Goal: Task Accomplishment & Management: Complete application form

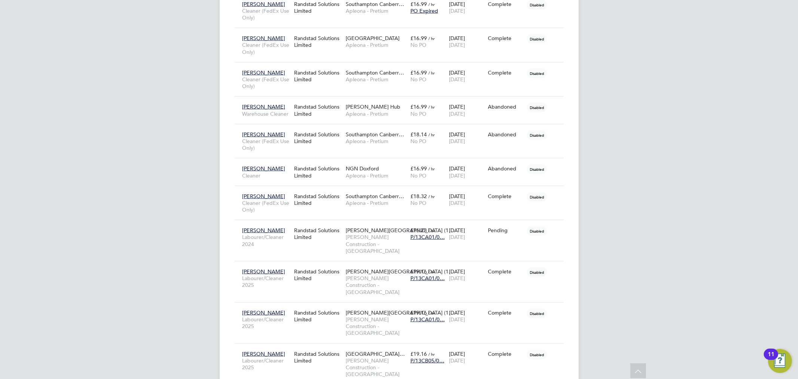
scroll to position [941, 0]
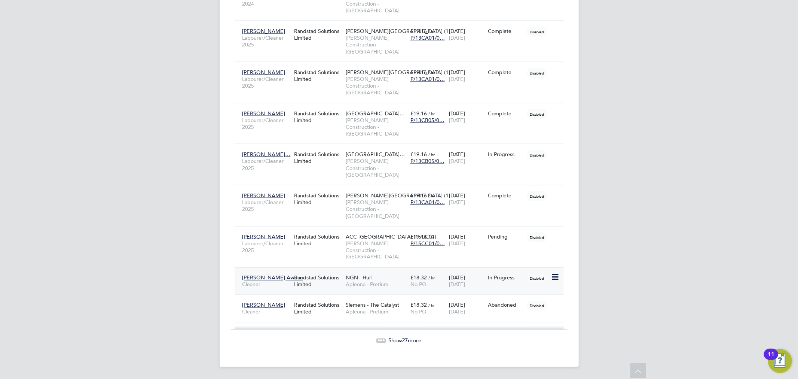
click at [324, 285] on div "Randstad Solutions Limited" at bounding box center [318, 281] width 52 height 21
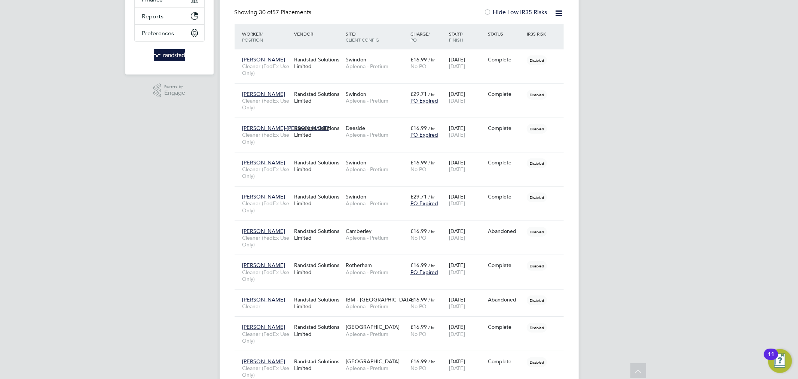
scroll to position [0, 0]
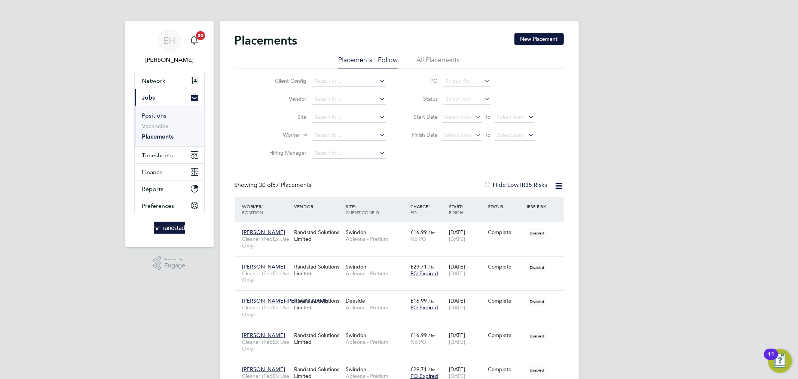
click at [153, 116] on link "Positions" at bounding box center [154, 115] width 25 height 7
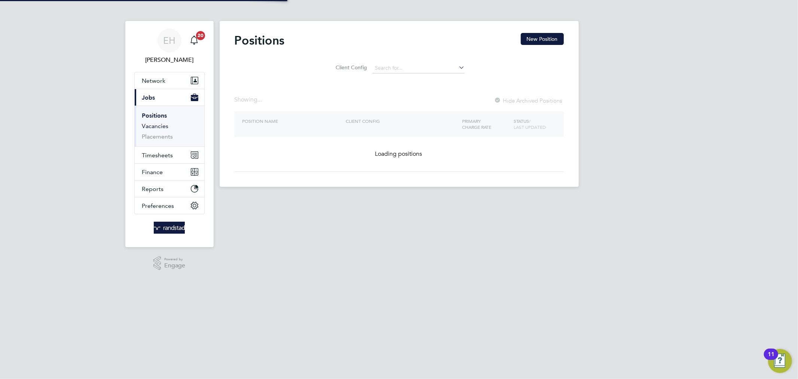
click at [153, 123] on link "Vacancies" at bounding box center [155, 125] width 27 height 7
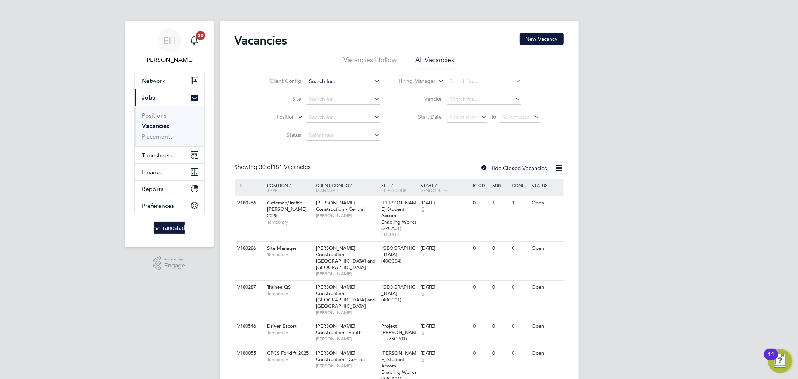
click at [327, 81] on input at bounding box center [343, 81] width 74 height 10
click at [325, 92] on li "Aple ona - Pretium" at bounding box center [343, 92] width 74 height 10
type input "Apleona - Pretium"
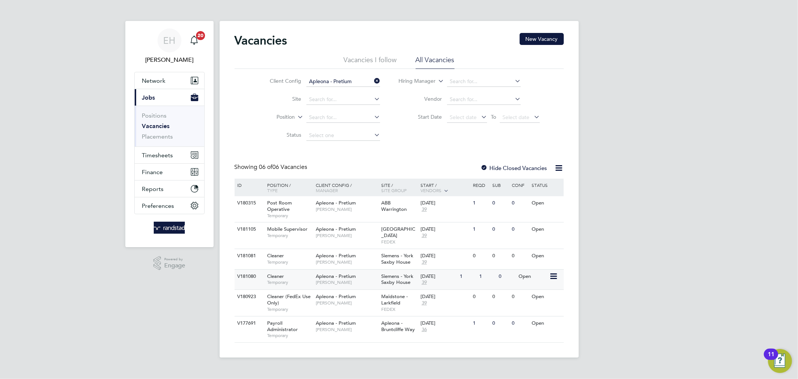
click at [461, 269] on div "1" at bounding box center [467, 276] width 19 height 14
click at [373, 83] on icon at bounding box center [373, 81] width 0 height 10
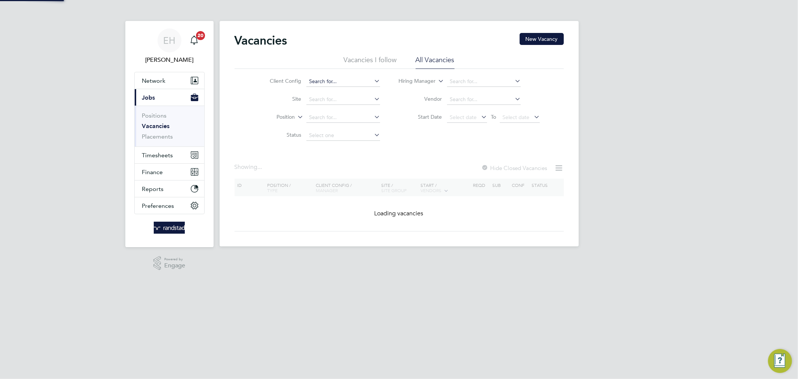
click at [360, 82] on input at bounding box center [343, 81] width 74 height 10
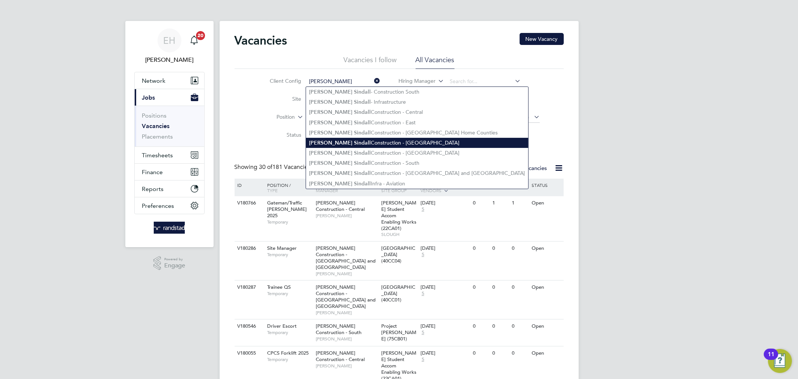
click at [346, 143] on li "Morgan Sindall Construction - North West" at bounding box center [417, 143] width 222 height 10
type input "Morgan Sindall Construction - North West"
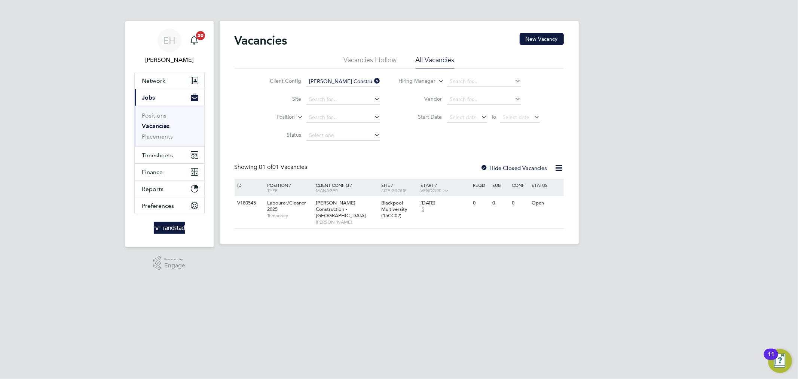
click at [338, 79] on input "Morgan Sindall Construction - North West" at bounding box center [343, 81] width 74 height 10
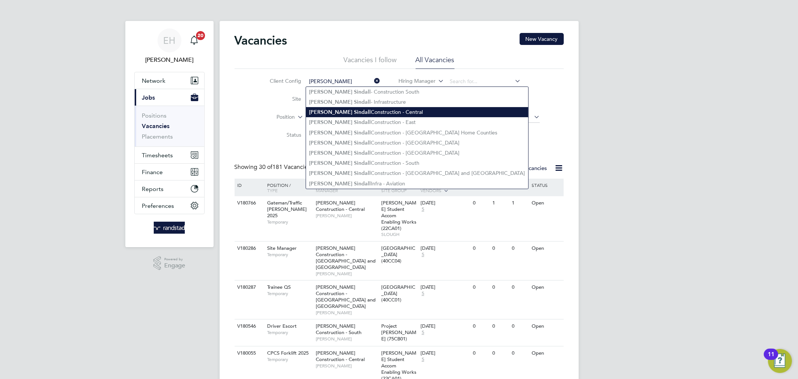
click at [351, 110] on li "Morgan Sindall Construction - Central" at bounding box center [417, 112] width 222 height 10
type input "Morgan Sindall Construction - Central"
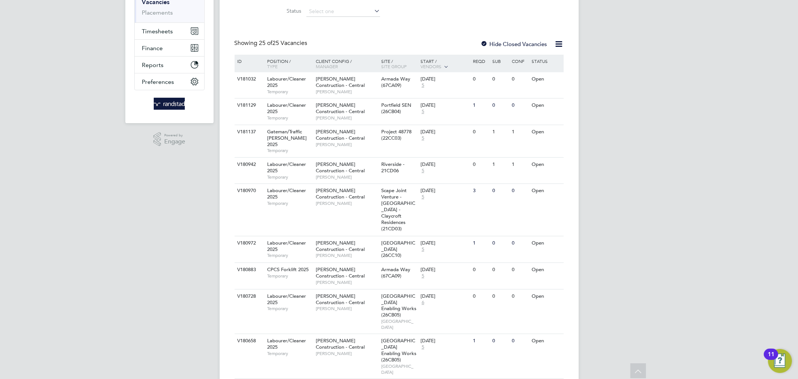
scroll to position [124, 0]
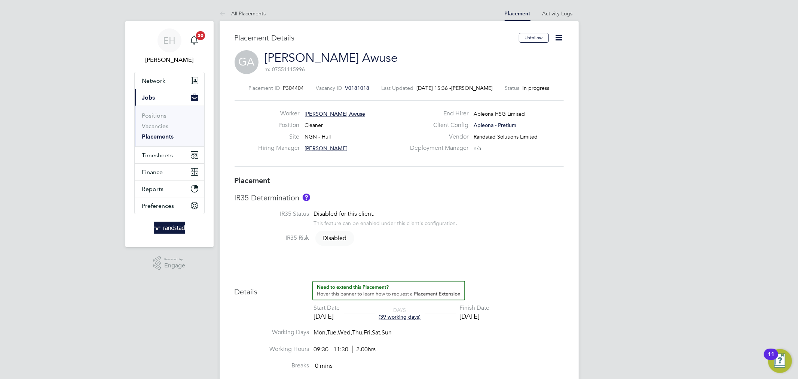
click at [351, 89] on span "V0181018" at bounding box center [357, 88] width 24 height 7
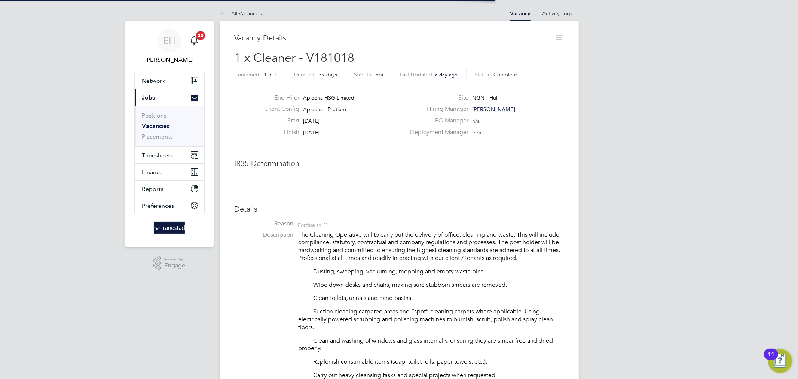
scroll to position [4, 4]
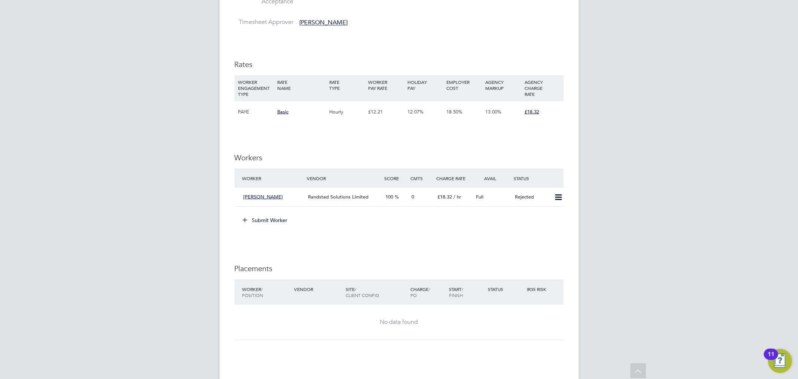
scroll to position [599, 0]
click at [554, 197] on icon at bounding box center [558, 196] width 9 height 6
click at [511, 195] on div "Full" at bounding box center [492, 196] width 39 height 12
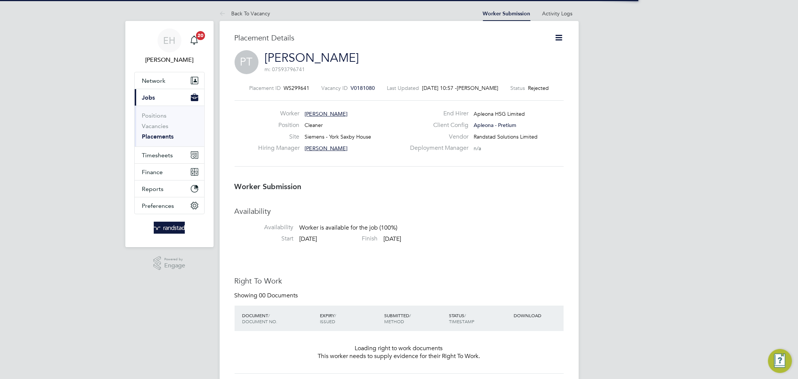
scroll to position [4, 4]
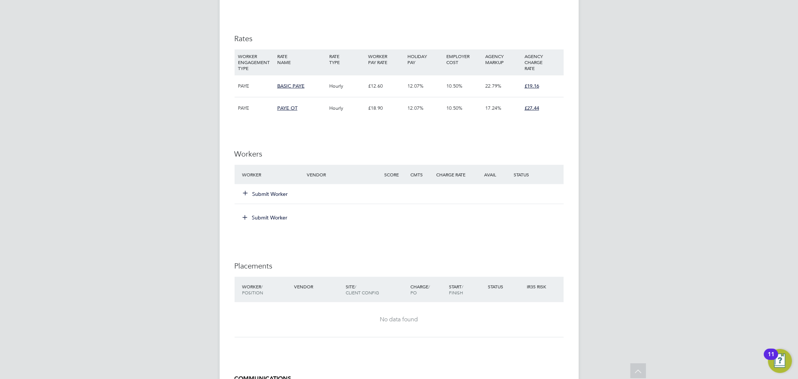
scroll to position [395, 0]
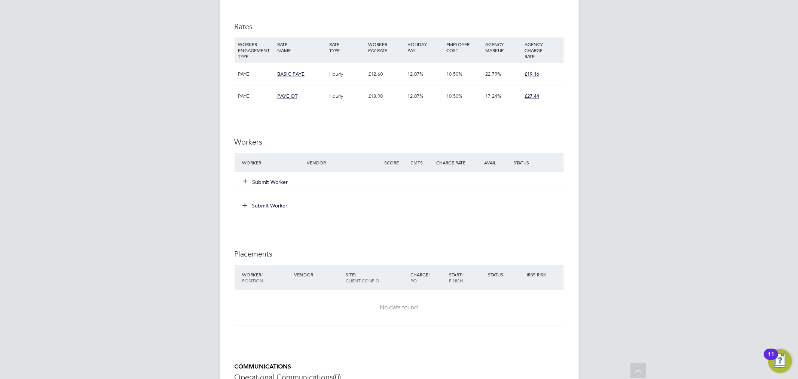
click at [253, 183] on button "Submit Worker" at bounding box center [266, 181] width 45 height 7
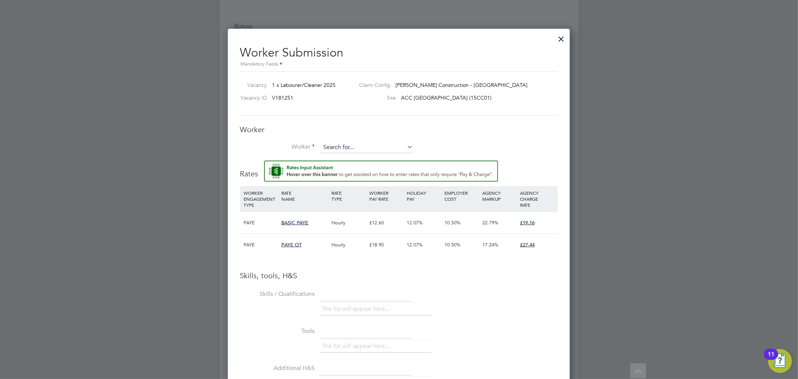
click at [380, 146] on input at bounding box center [367, 147] width 92 height 11
type input "oluch"
type input "oluwatosin"
click at [532, 133] on h3 "Worker" at bounding box center [399, 130] width 318 height 10
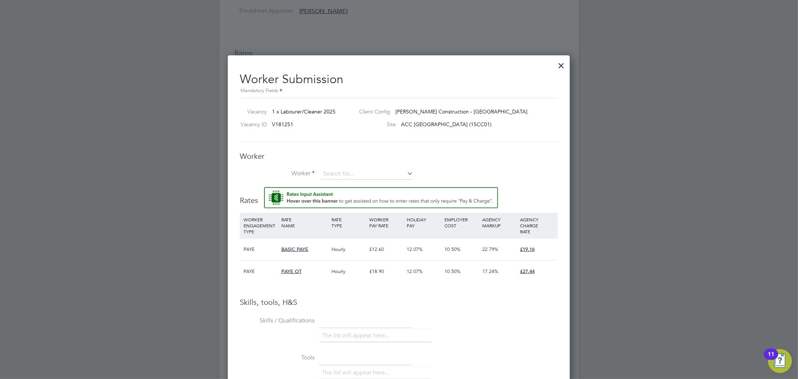
scroll to position [351, 0]
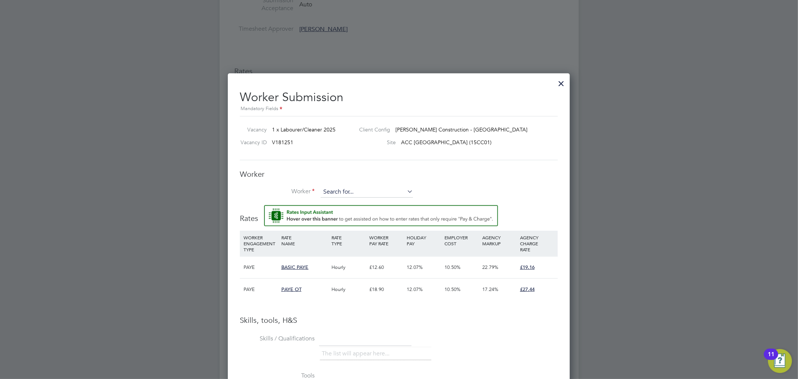
click at [382, 188] on input at bounding box center [367, 191] width 92 height 11
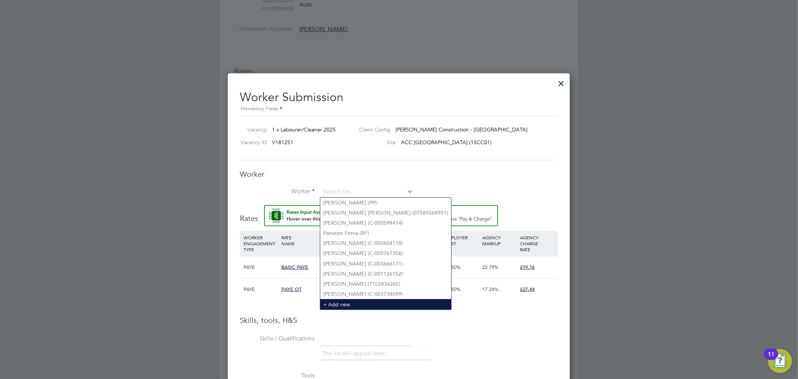
click at [353, 303] on li "+ Add new" at bounding box center [385, 304] width 131 height 10
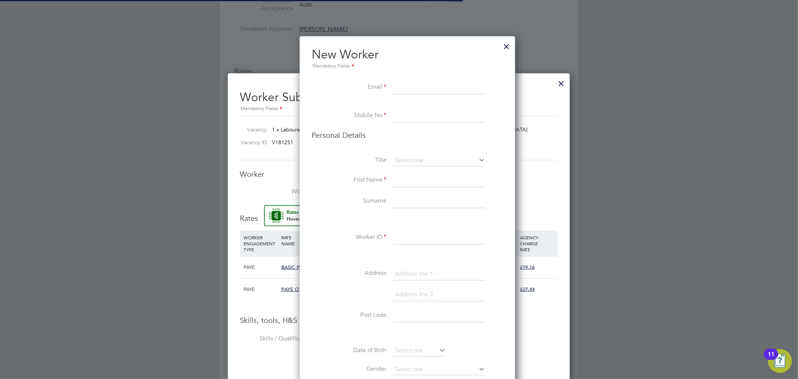
scroll to position [666, 216]
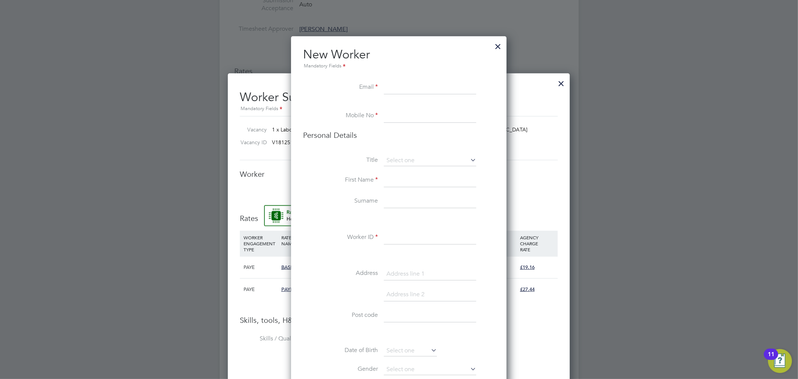
paste input "debbytosin51@gmail.com"
type input "debbytosin51@gmail.com"
click at [410, 116] on input at bounding box center [430, 115] width 92 height 13
paste input "7386791770"
type input "7386791770"
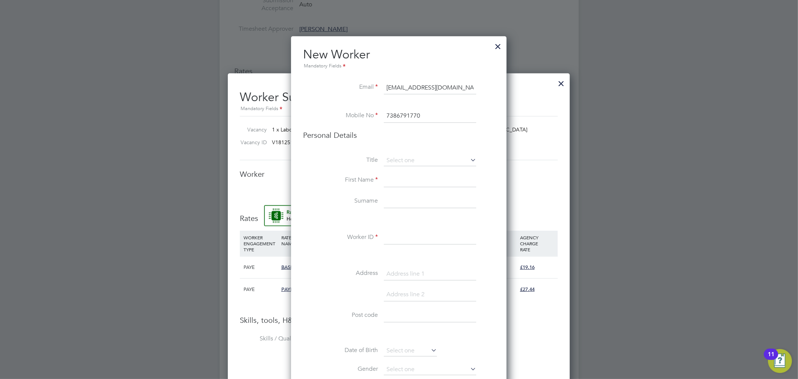
click at [413, 174] on input at bounding box center [430, 180] width 92 height 13
paste input "Oluwatosin"
type input "Oluwatosin"
click at [410, 204] on input at bounding box center [430, 201] width 92 height 13
paste input "Taiwo-Esan"
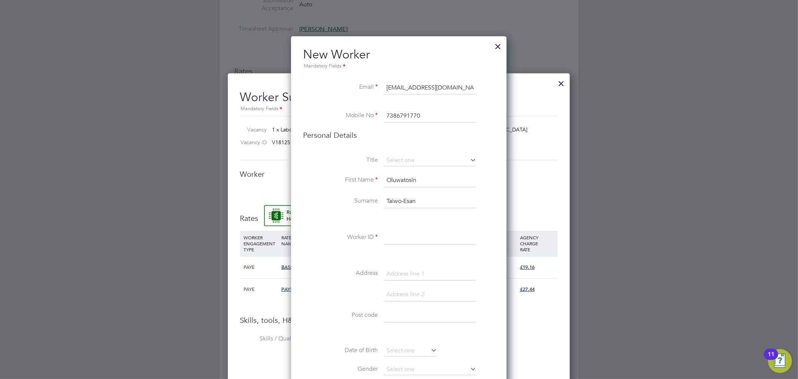
type input "Taiwo-Esan"
click at [404, 234] on input at bounding box center [430, 237] width 92 height 13
paste input "C-003865737"
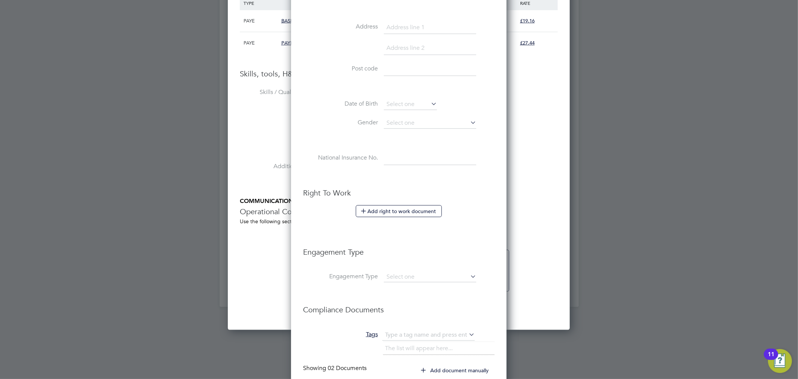
scroll to position [616, 0]
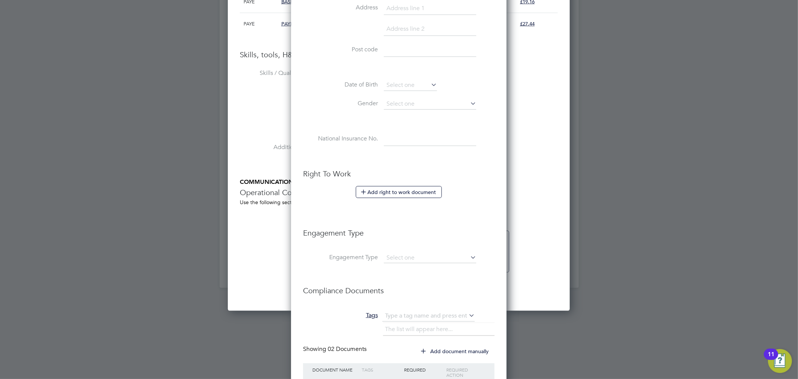
type input "C-003865737"
click at [394, 193] on button "Add right to work document" at bounding box center [399, 192] width 86 height 12
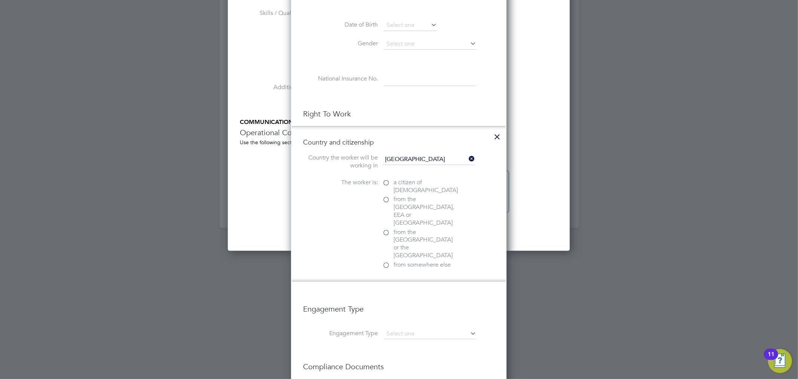
scroll to position [680, 0]
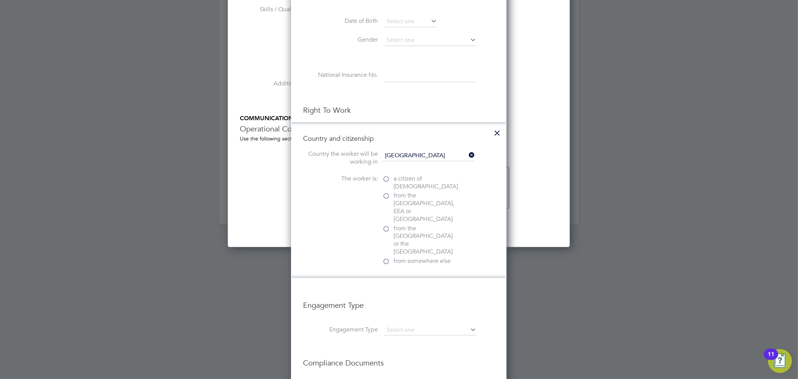
click at [408, 198] on span "from the EU, EEA or Switzerland" at bounding box center [426, 207] width 64 height 31
click at [0, 0] on input "from the EU, EEA or Switzerland" at bounding box center [0, 0] width 0 height 0
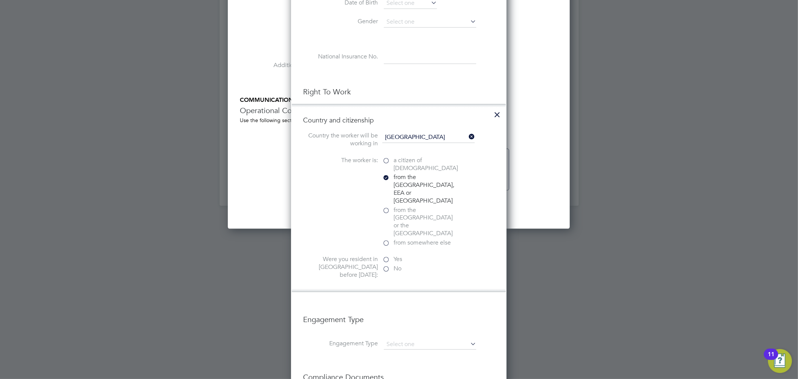
scroll to position [700, 0]
click at [407, 204] on span "from the Channel Islands or the Isle of Man" at bounding box center [426, 219] width 64 height 31
click at [0, 0] on input "from the Channel Islands or the Isle of Man" at bounding box center [0, 0] width 0 height 0
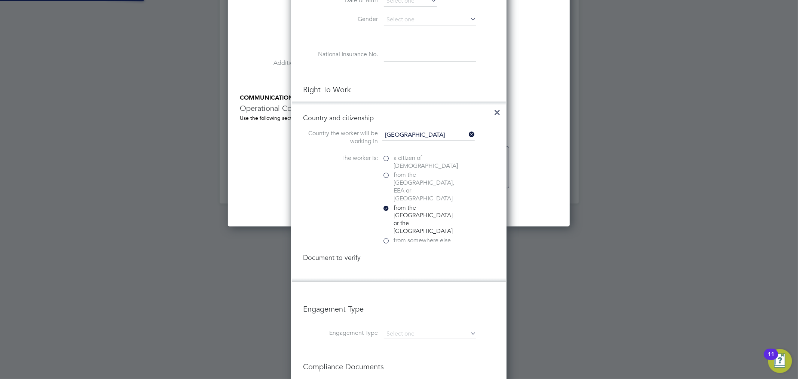
scroll to position [820, 216]
click at [404, 236] on span "from somewhere else" at bounding box center [422, 240] width 57 height 8
click at [0, 0] on input "from somewhere else" at bounding box center [0, 0] width 0 height 0
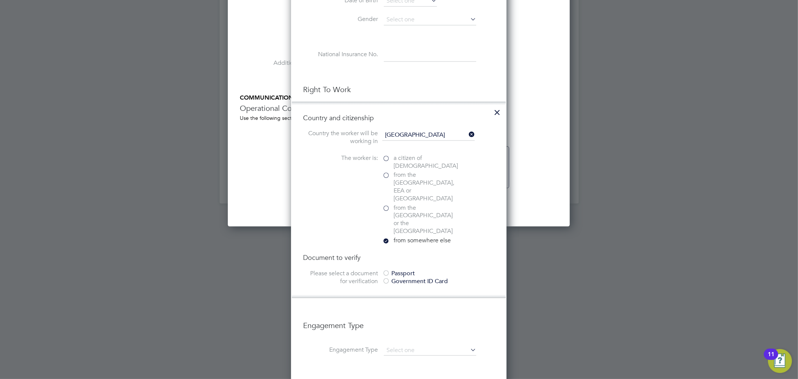
scroll to position [4, 4]
click at [404, 277] on div "Government ID Card" at bounding box center [438, 281] width 112 height 8
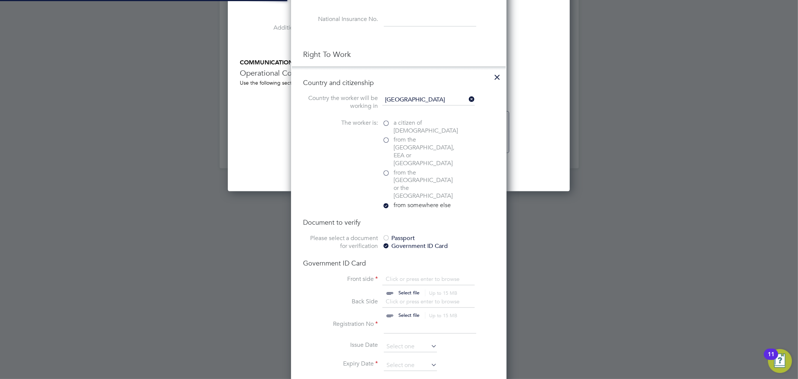
scroll to position [742, 0]
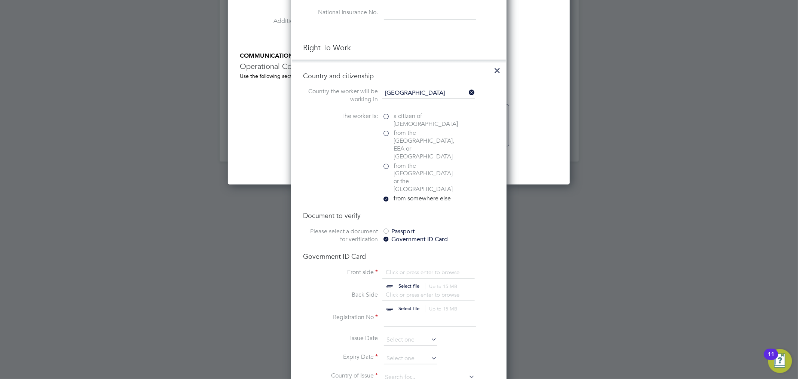
click at [404, 268] on input "file" at bounding box center [415, 279] width 117 height 22
type input "C:\fakepath\Oluwatosin TaiwoEsan.pdf"
click at [404, 291] on input "file" at bounding box center [415, 302] width 117 height 22
type input "C:\fakepath\Oluwatosin TaiwoEsan.pdf"
click at [430, 313] on input at bounding box center [430, 319] width 92 height 13
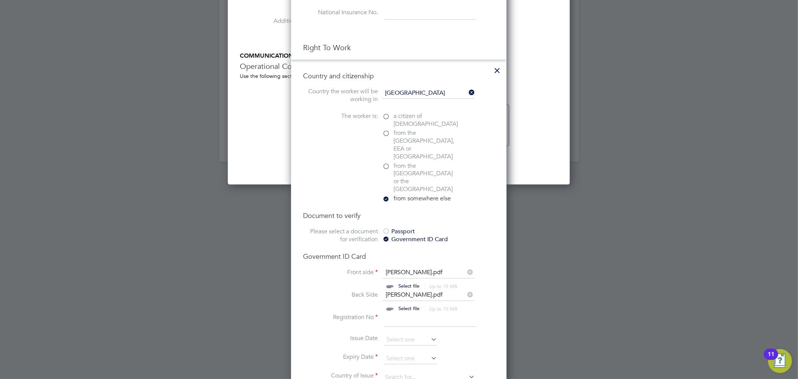
click at [402, 313] on input at bounding box center [430, 319] width 92 height 13
type input "WE355KB63SL"
click at [409, 353] on input at bounding box center [410, 358] width 53 height 11
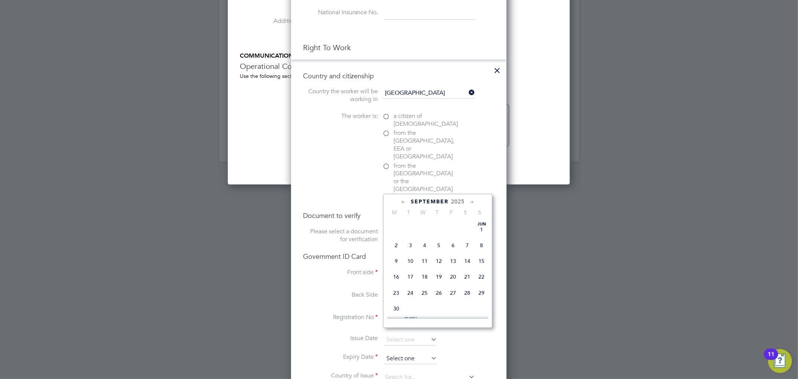
scroll to position [272, 0]
click at [473, 200] on icon at bounding box center [471, 202] width 7 height 8
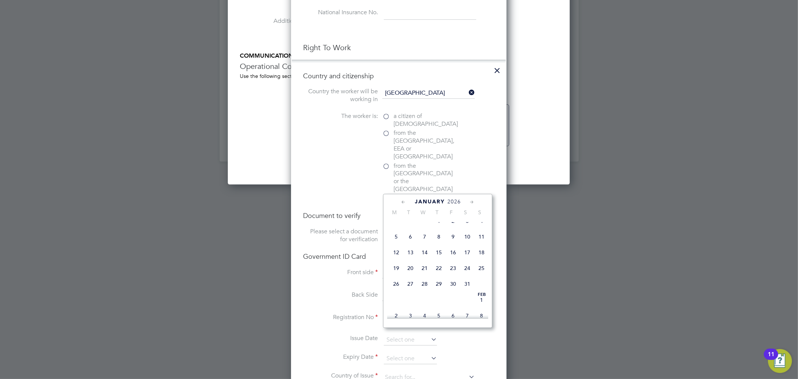
click at [473, 200] on icon at bounding box center [471, 202] width 7 height 8
click at [452, 259] on span "13" at bounding box center [453, 251] width 14 height 14
type input "13 Feb 2026"
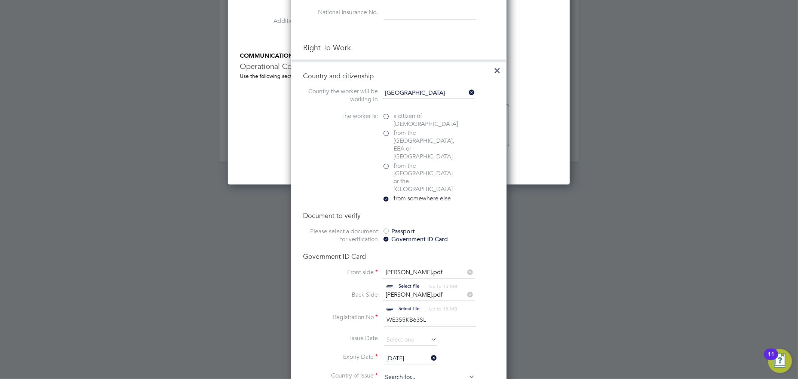
click at [399, 372] on input at bounding box center [428, 377] width 92 height 11
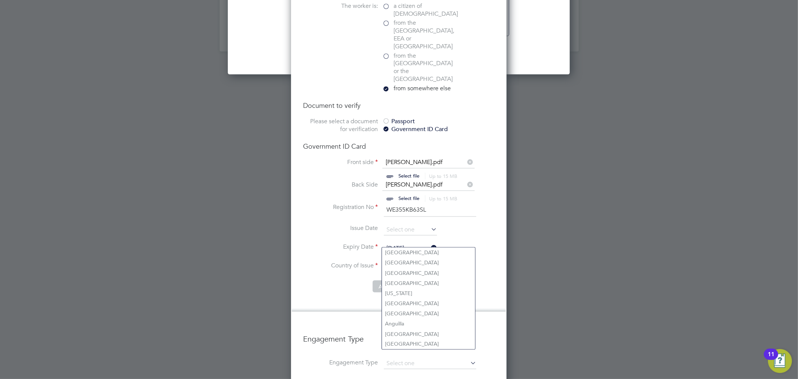
scroll to position [853, 0]
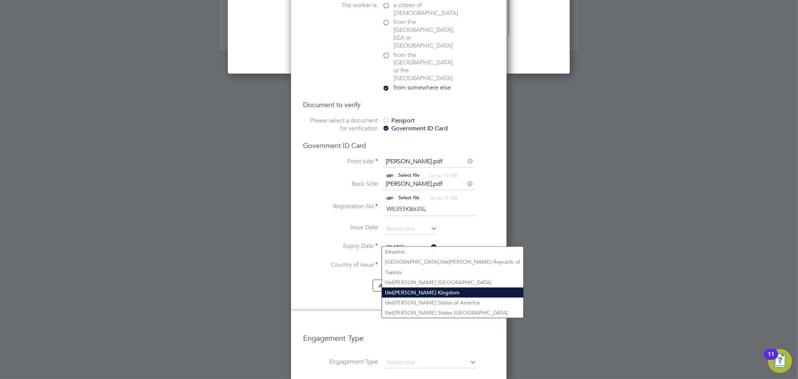
click at [419, 291] on li "Uni ted Kingdom" at bounding box center [452, 292] width 141 height 10
type input "[GEOGRAPHIC_DATA]"
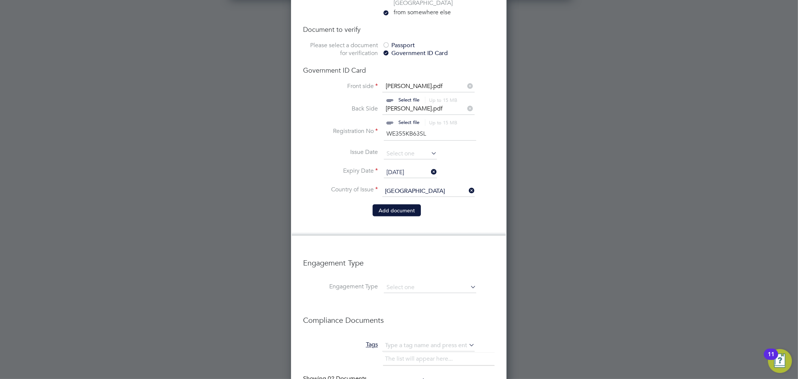
scroll to position [992, 0]
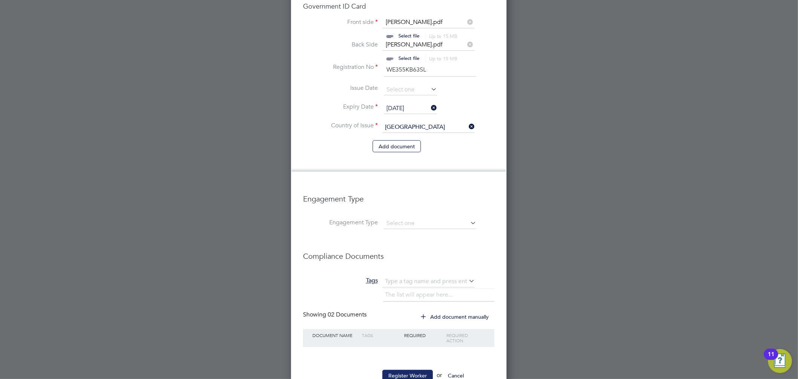
click at [405, 370] on button "Register Worker" at bounding box center [407, 376] width 51 height 12
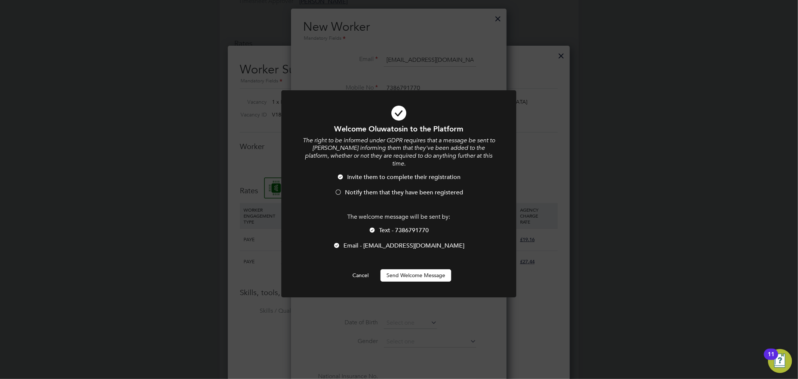
click at [424, 272] on button "Send Welcome Message" at bounding box center [416, 275] width 71 height 12
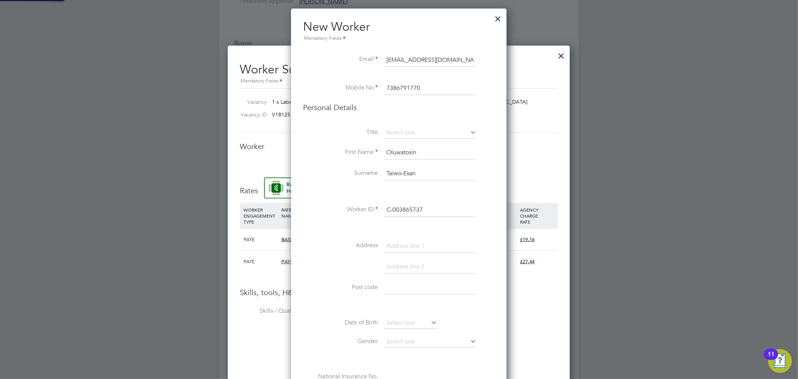
scroll to position [720, 216]
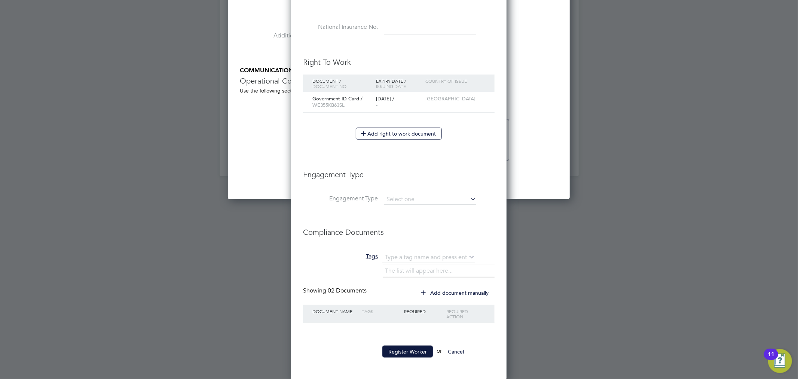
click at [471, 155] on ul "New Worker Mandatory Fields Email debbytosin51@gmail.com Mobile No 7386791770 P…" at bounding box center [399, 17] width 192 height 695
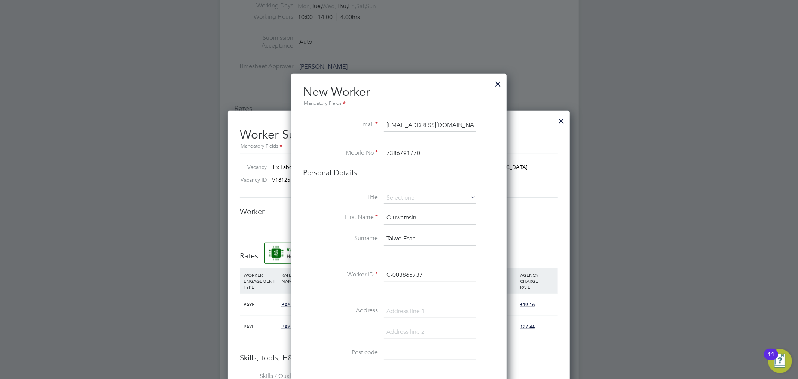
type input "Oluwatosin Taiwo-Esan (C-003865737)"
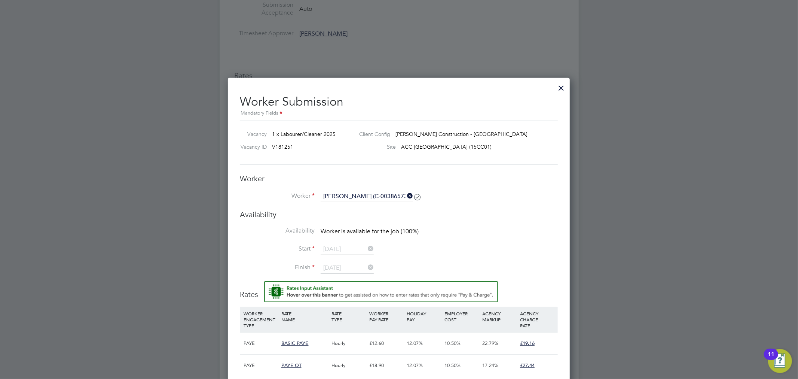
scroll to position [351, 0]
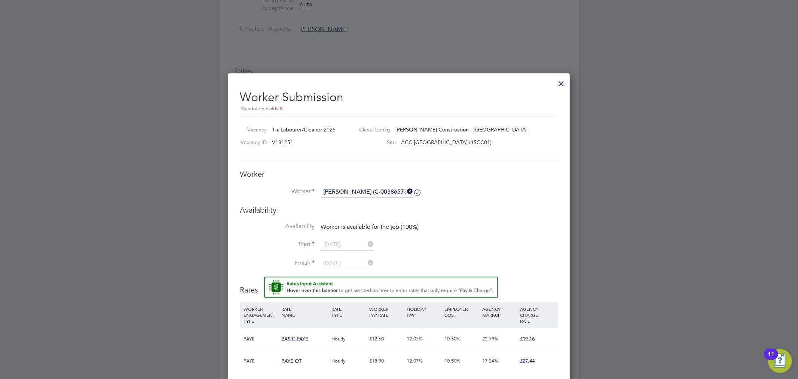
click at [562, 85] on div at bounding box center [561, 81] width 13 height 13
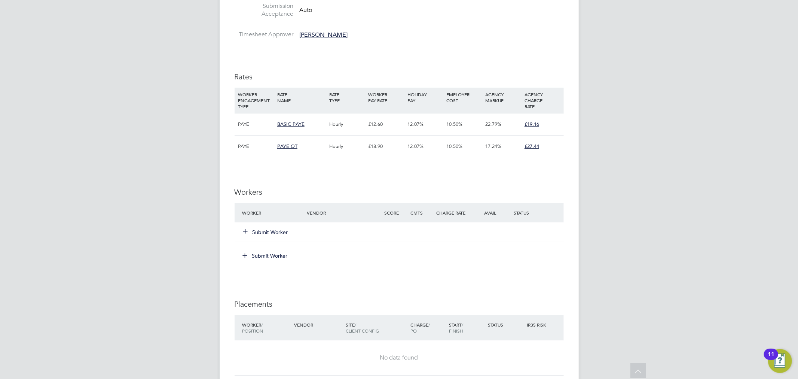
scroll to position [358, 0]
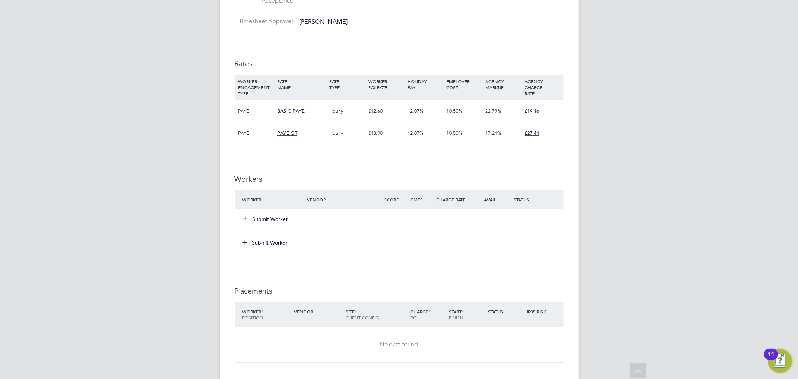
click at [272, 216] on button "Submit Worker" at bounding box center [266, 218] width 45 height 7
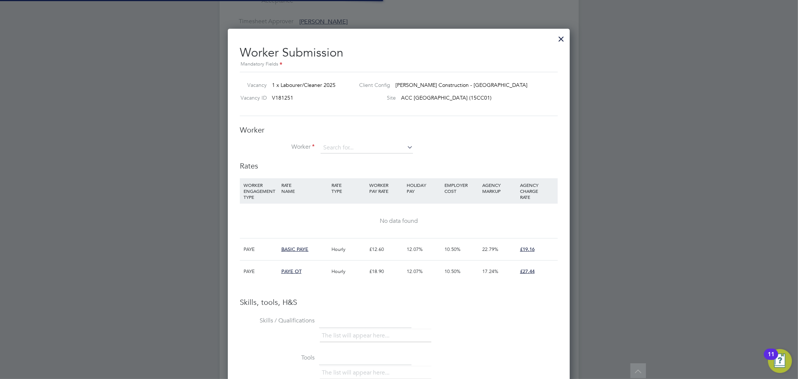
scroll to position [11, 195]
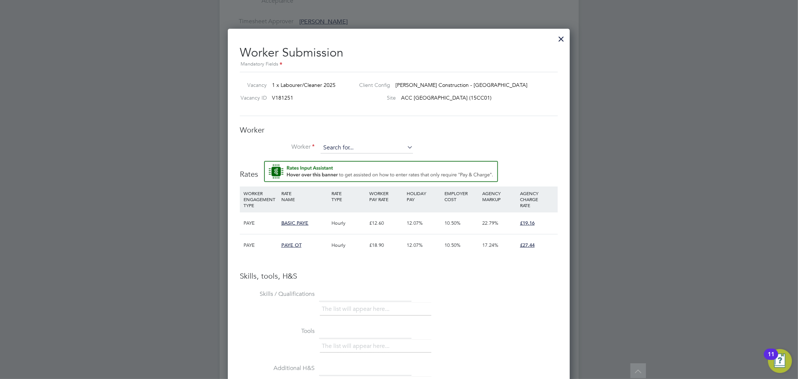
click at [385, 148] on input at bounding box center [367, 147] width 92 height 11
click at [378, 204] on li "Oluwato sin Taiwo-Esan (C-003865737)" at bounding box center [369, 209] width 98 height 10
type input "Oluwatosin Taiwo-Esan (C-003865737)"
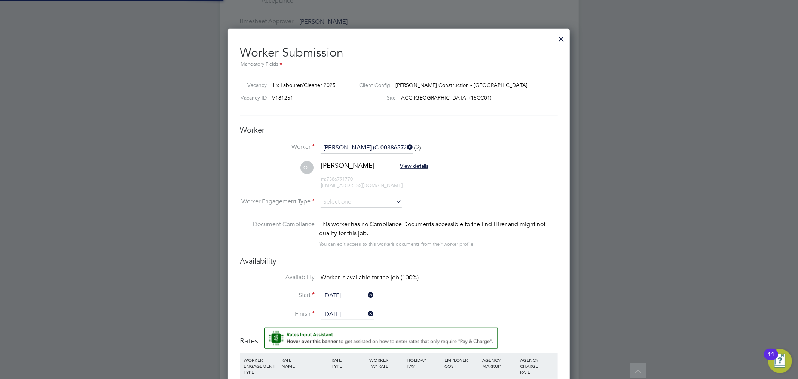
scroll to position [4, 4]
click at [349, 197] on input at bounding box center [361, 201] width 81 height 11
click at [353, 222] on li "PAYE" at bounding box center [361, 222] width 82 height 10
type input "PAYE"
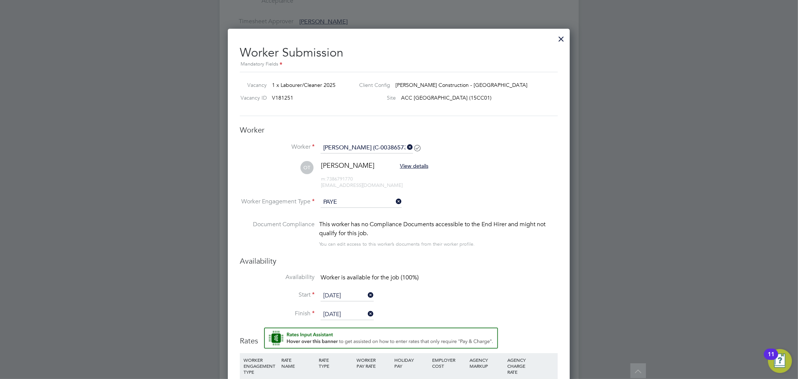
click at [419, 259] on h3 "Availability" at bounding box center [399, 261] width 318 height 10
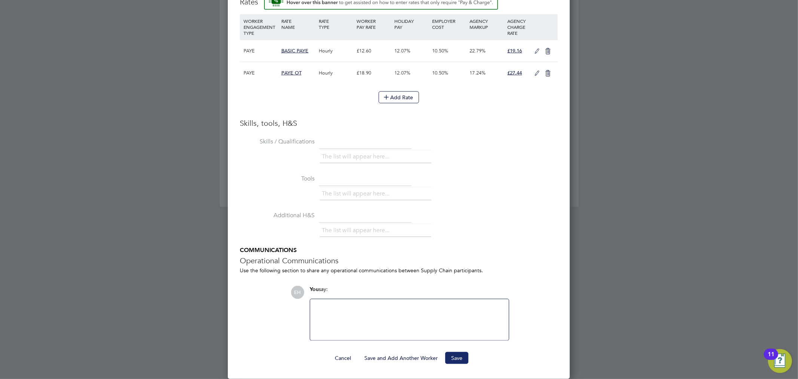
click at [461, 361] on button "Save" at bounding box center [456, 358] width 23 height 12
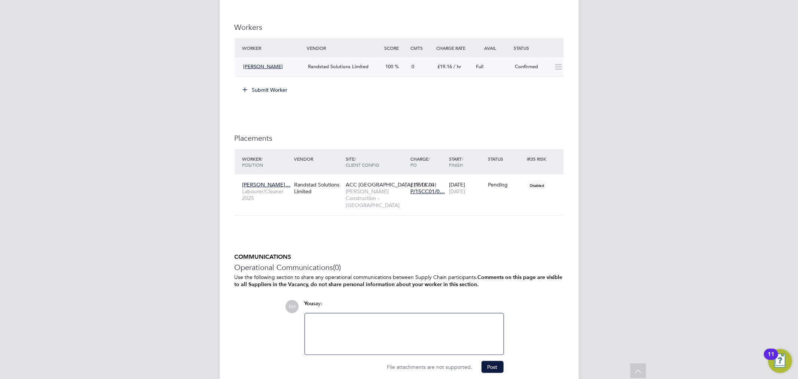
click at [559, 66] on icon at bounding box center [558, 67] width 9 height 6
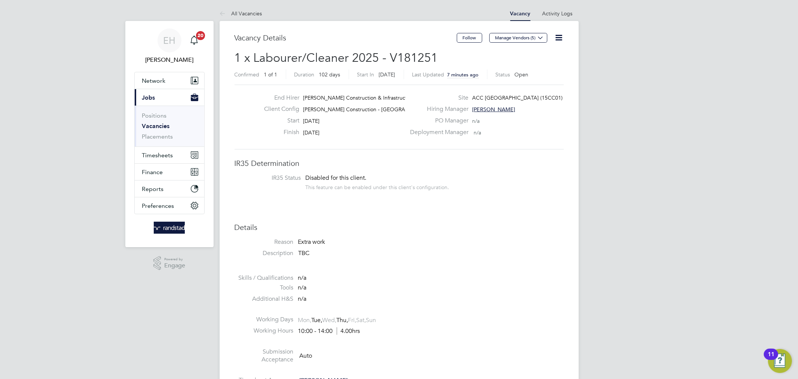
click at [561, 33] on icon at bounding box center [559, 37] width 9 height 9
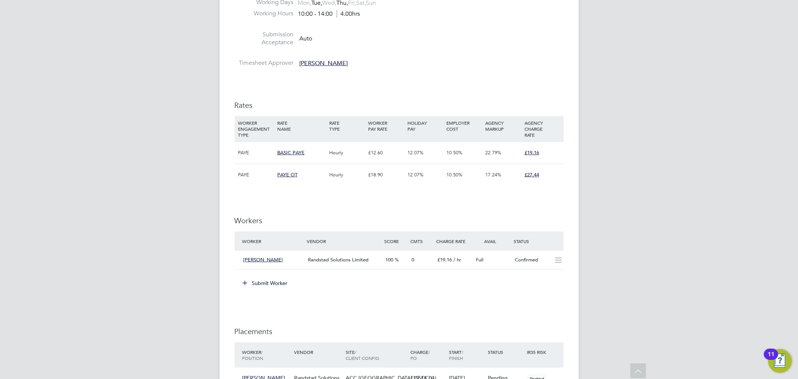
click at [663, 217] on div "EH Emma Howells Notifications 20 Applications: Network Team Members Businesses …" at bounding box center [399, 143] width 798 height 921
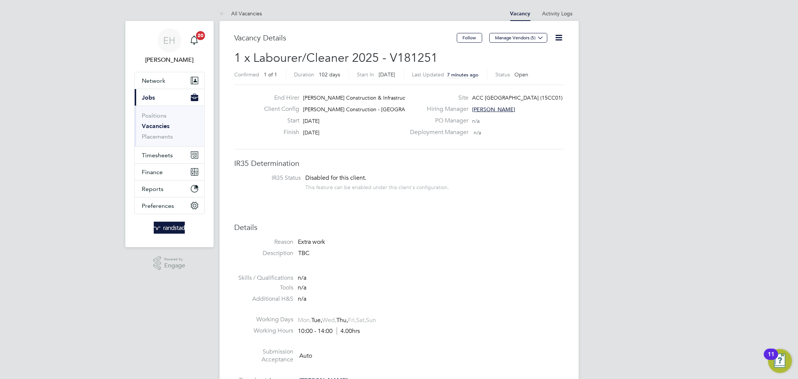
click at [564, 36] on icon at bounding box center [559, 37] width 9 height 9
click at [156, 138] on link "Placements" at bounding box center [157, 136] width 31 height 7
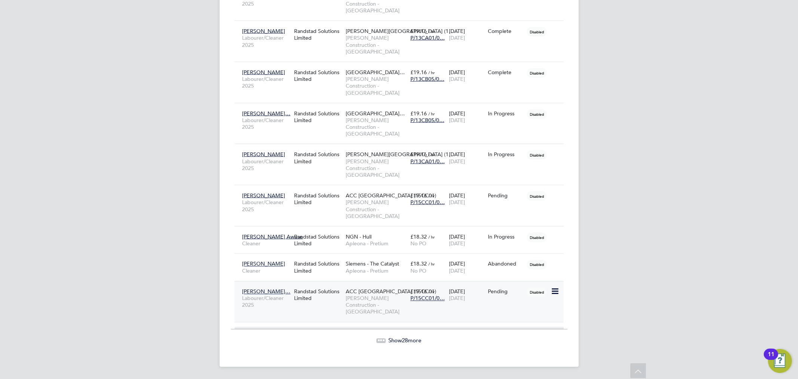
click at [393, 298] on span "Morgan Sindall Construction - North West" at bounding box center [376, 305] width 61 height 21
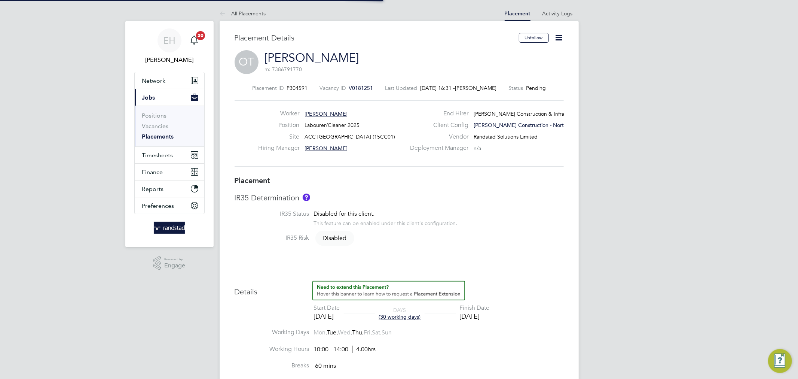
click at [555, 39] on icon at bounding box center [559, 37] width 9 height 9
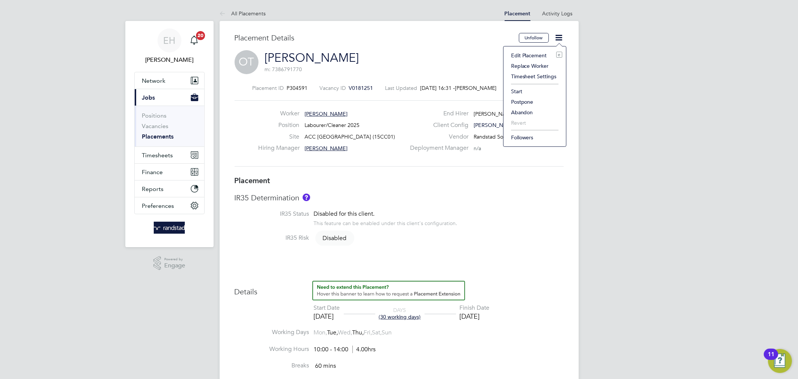
click at [526, 90] on li "Start" at bounding box center [534, 91] width 55 height 10
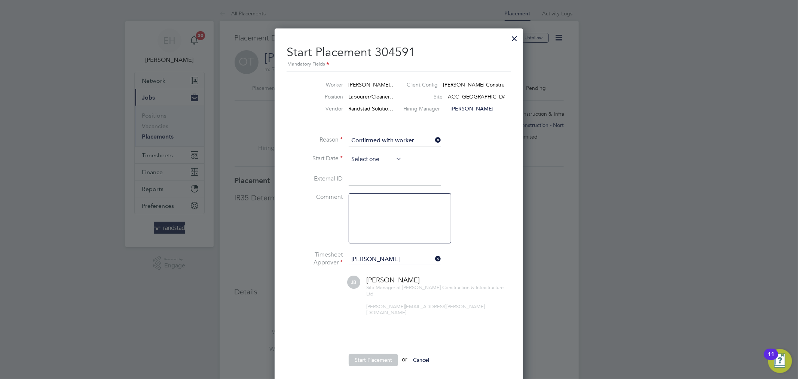
click at [361, 160] on input at bounding box center [375, 159] width 53 height 11
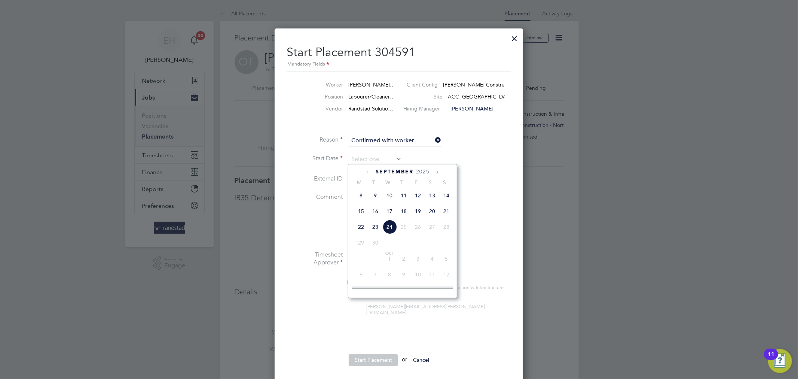
click at [375, 231] on span "23" at bounding box center [375, 227] width 14 height 14
type input "[DATE]"
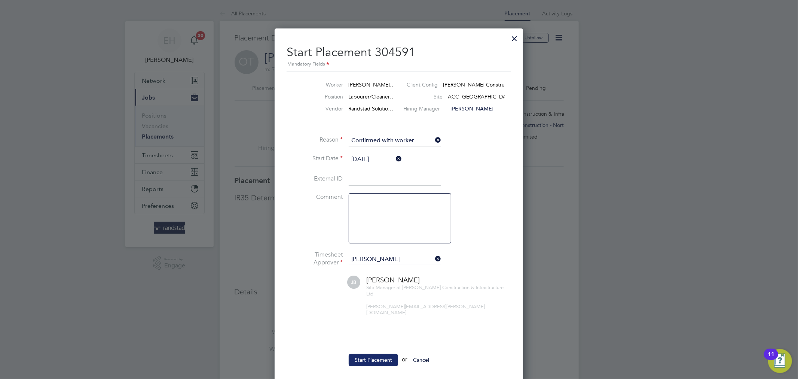
click at [374, 354] on button "Start Placement" at bounding box center [373, 360] width 49 height 12
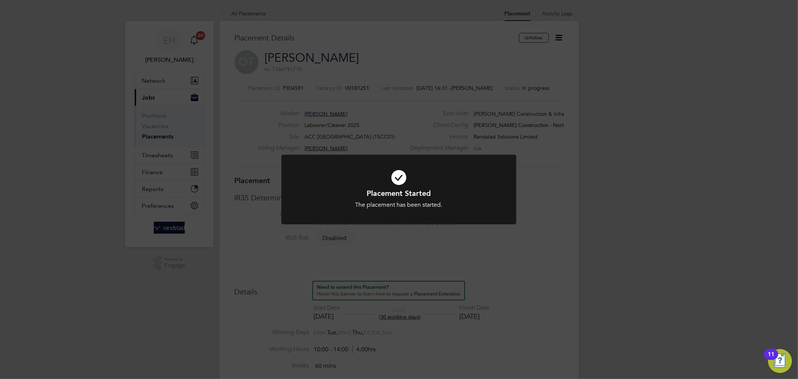
click at [465, 226] on div "Placement Started The placement has been started. Cancel Okay" at bounding box center [398, 194] width 235 height 79
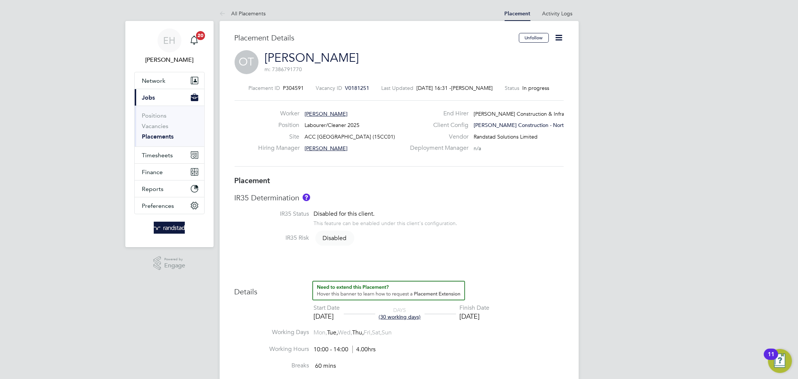
click at [355, 86] on span "V0181251" at bounding box center [357, 88] width 24 height 7
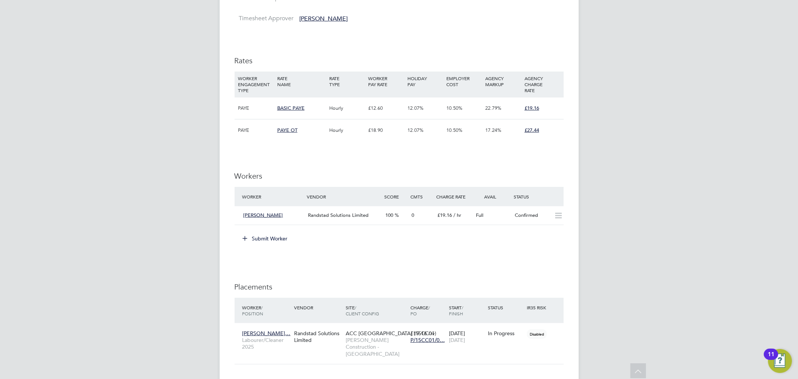
scroll to position [361, 0]
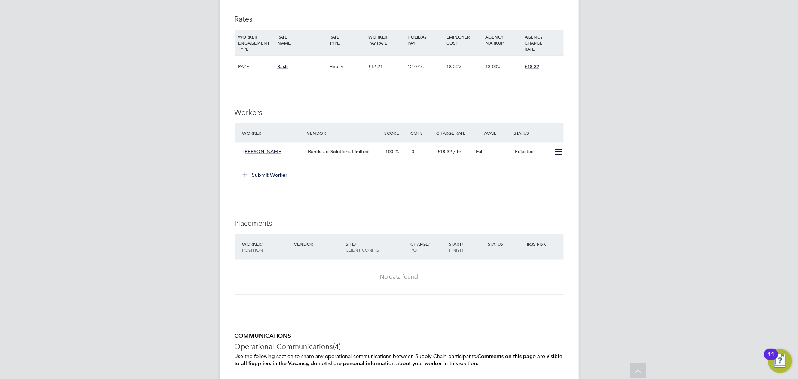
scroll to position [644, 0]
click at [266, 175] on button "Submit Worker" at bounding box center [266, 175] width 56 height 12
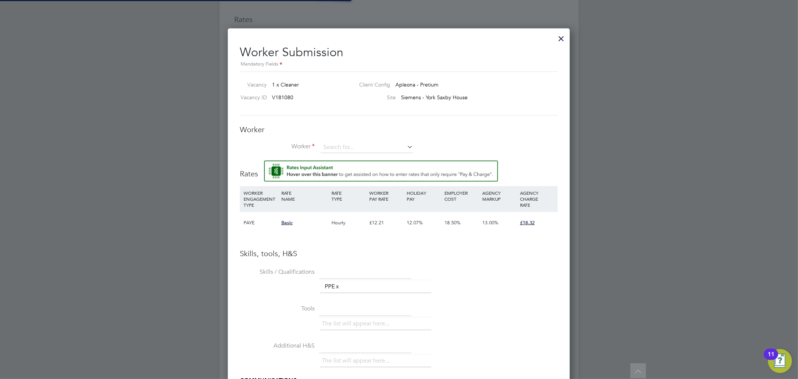
scroll to position [481, 342]
click at [350, 147] on input at bounding box center [367, 147] width 92 height 11
type input "t"
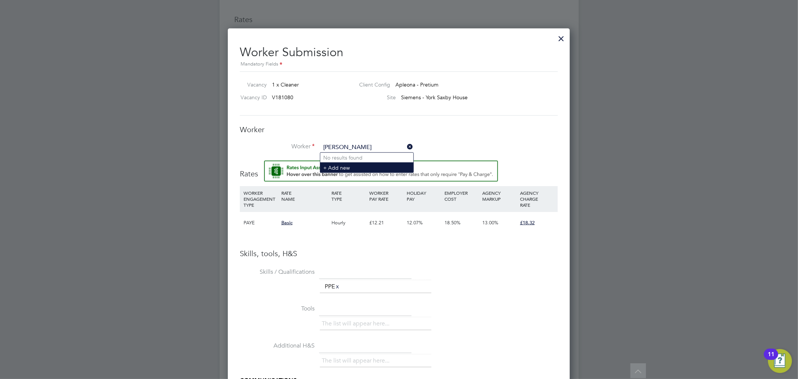
type input "[PERSON_NAME]"
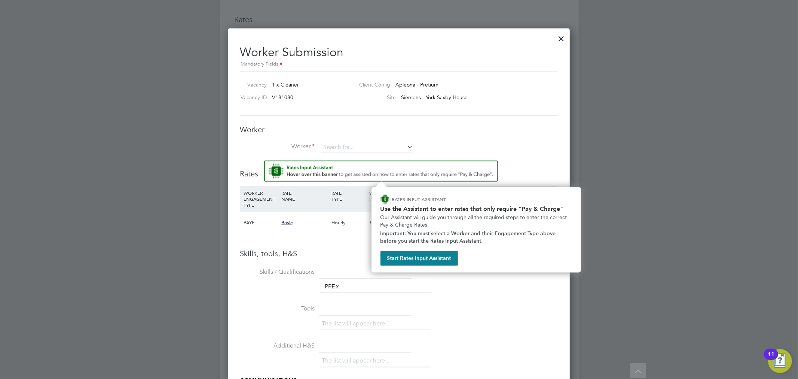
click at [343, 169] on img "Rate Assistant" at bounding box center [381, 171] width 234 height 21
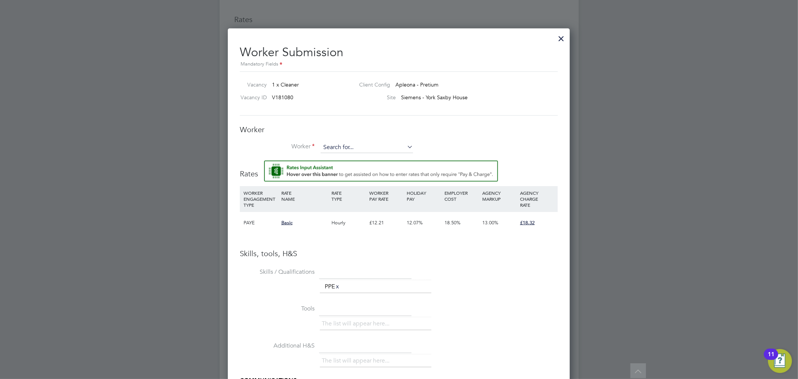
click at [342, 148] on input at bounding box center [367, 147] width 92 height 11
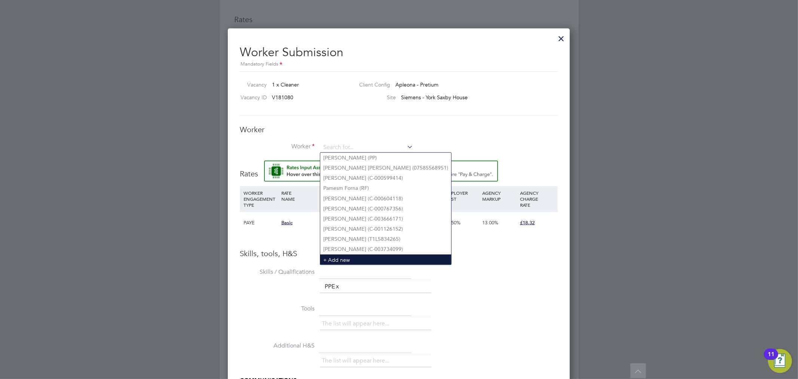
click at [360, 254] on li "+ Add new" at bounding box center [385, 259] width 131 height 10
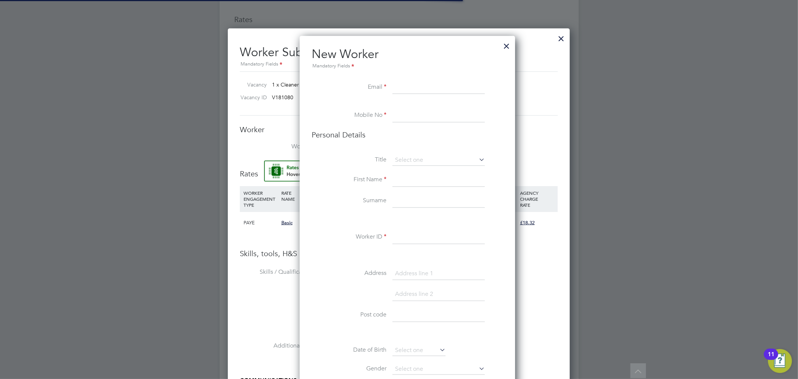
scroll to position [666, 216]
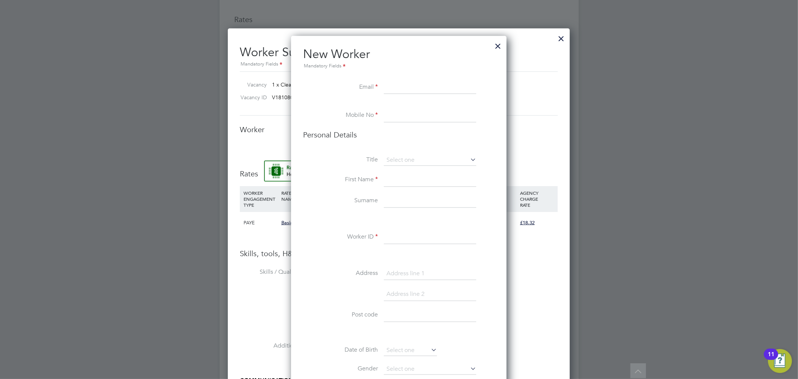
paste input "[EMAIL_ADDRESS][DOMAIN_NAME]"
type input "[EMAIL_ADDRESS][DOMAIN_NAME]"
type input "07769769046"
click at [405, 179] on input at bounding box center [430, 179] width 92 height 13
type input "T"
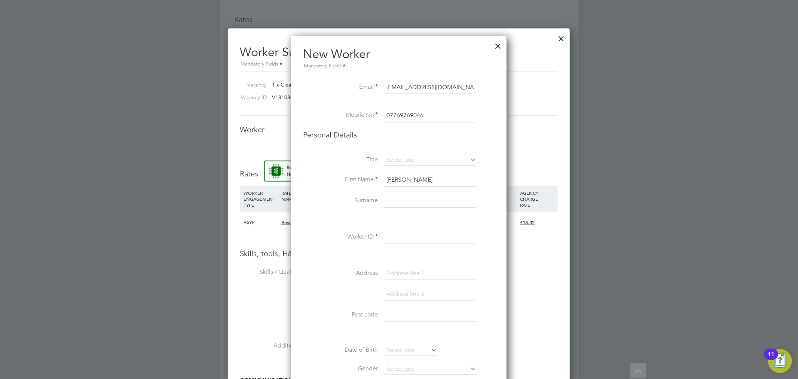
type input "[PERSON_NAME]"
paste input "C-004691912"
type input "C-004691912"
click at [424, 236] on input at bounding box center [430, 236] width 92 height 13
paste input "C-004691912"
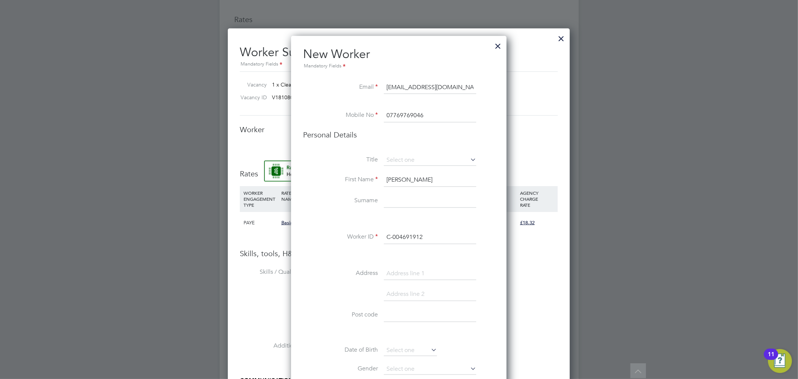
type input "C-004691912"
click at [424, 200] on input at bounding box center [430, 200] width 92 height 13
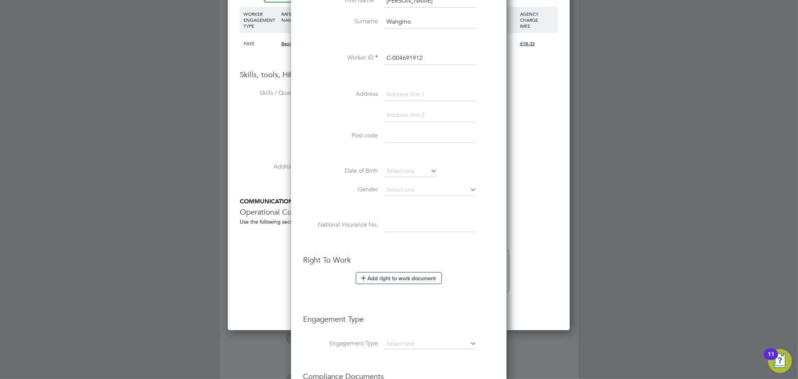
scroll to position [967, 0]
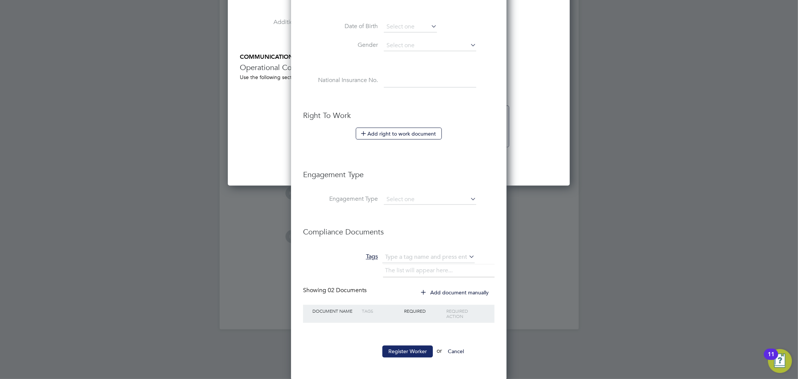
type input "Wangmo"
click at [415, 353] on button "Register Worker" at bounding box center [407, 351] width 51 height 12
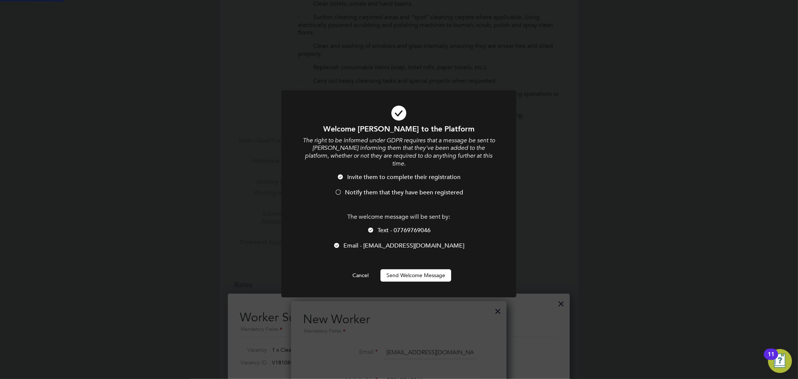
scroll to position [0, 0]
click at [407, 270] on button "Send Welcome Message" at bounding box center [416, 275] width 71 height 12
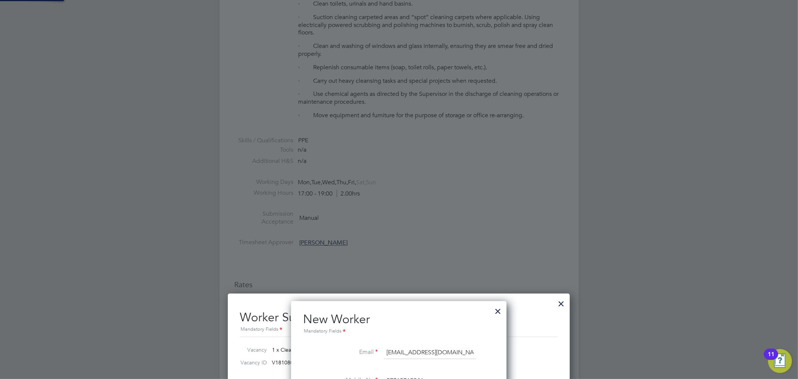
type input "Yeshi Wangmo (C-004691912)"
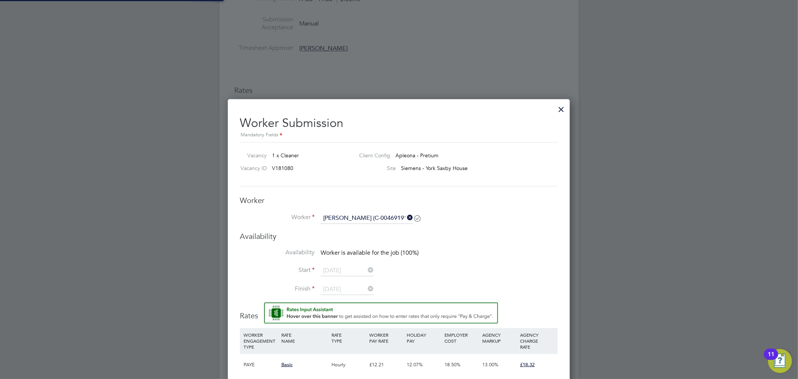
scroll to position [644, 0]
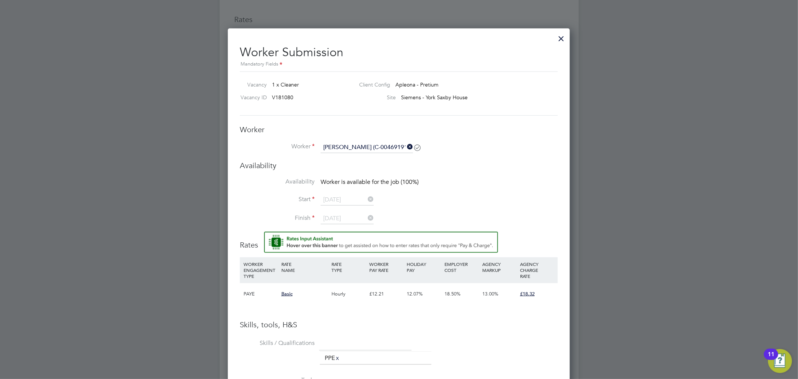
click at [564, 35] on div at bounding box center [561, 36] width 13 height 13
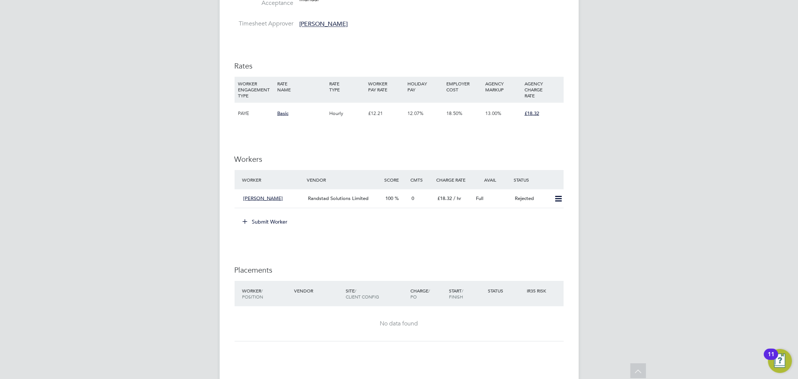
scroll to position [584, 0]
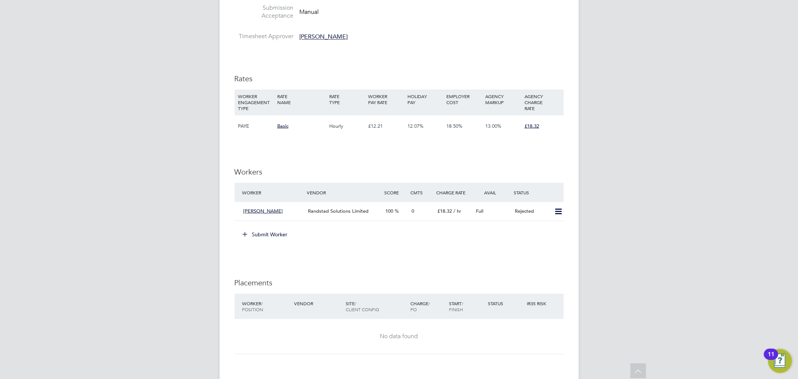
click at [272, 235] on button "Submit Worker" at bounding box center [266, 234] width 56 height 12
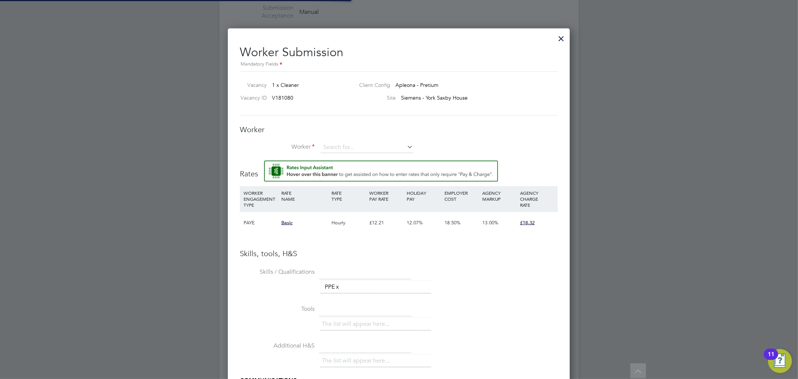
scroll to position [22, 51]
click at [330, 147] on input at bounding box center [367, 147] width 92 height 11
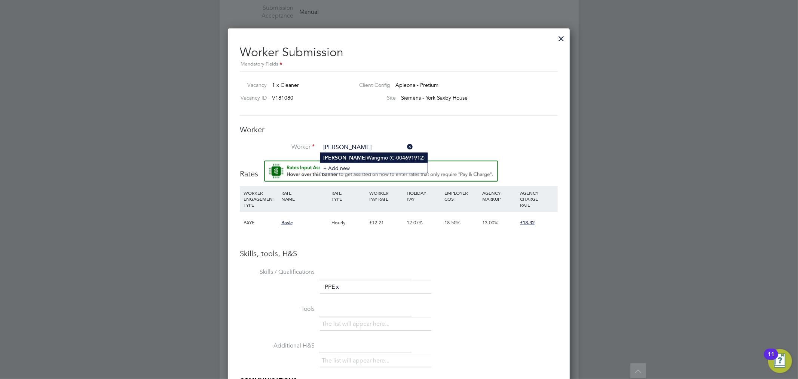
click at [346, 159] on li "Yeshi Wangmo (C-004691912)" at bounding box center [373, 158] width 107 height 10
type input "Yeshi Wangmo (C-004691912)"
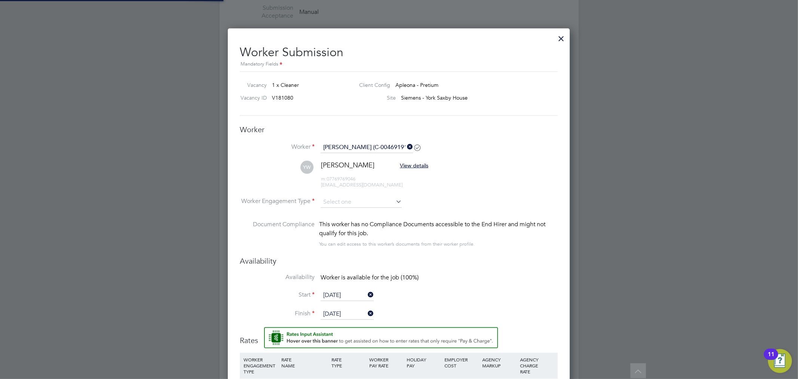
scroll to position [647, 342]
click at [389, 198] on input at bounding box center [361, 201] width 81 height 11
click at [336, 222] on li "PAYE" at bounding box center [361, 222] width 82 height 10
type input "PAYE"
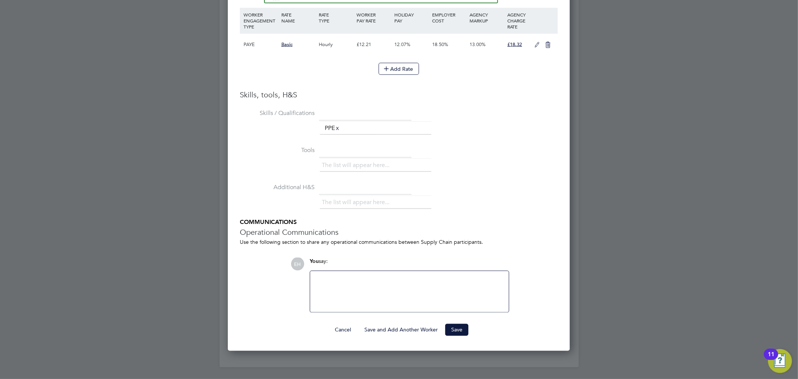
scroll to position [910, 0]
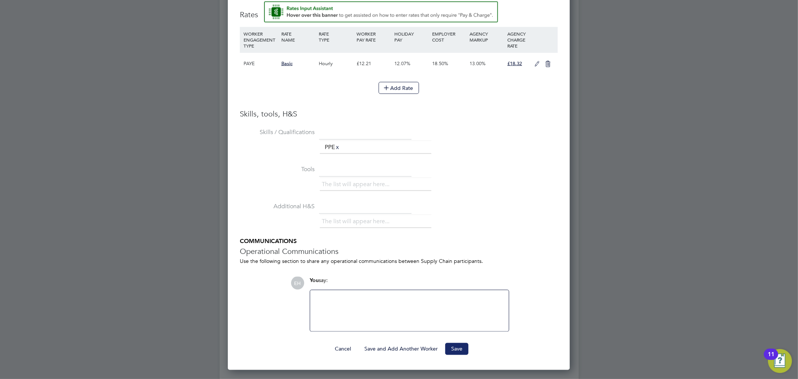
click at [467, 351] on button "Save" at bounding box center [456, 349] width 23 height 12
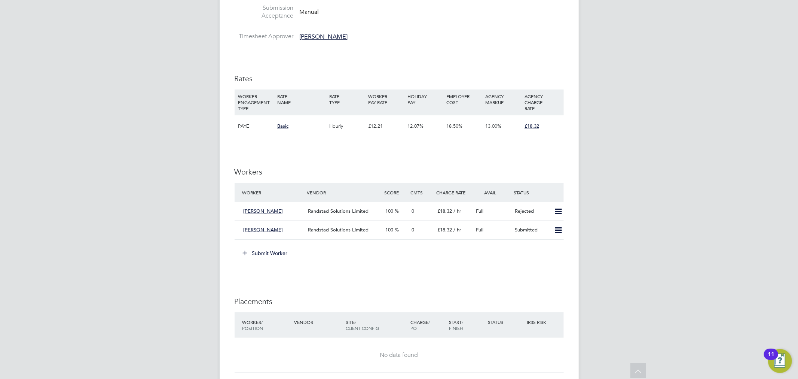
click at [650, 193] on div "EH Emma Howells Notifications 20 Applications: Network Team Members Businesses …" at bounding box center [399, 79] width 798 height 1327
